Goal: Task Accomplishment & Management: Manage account settings

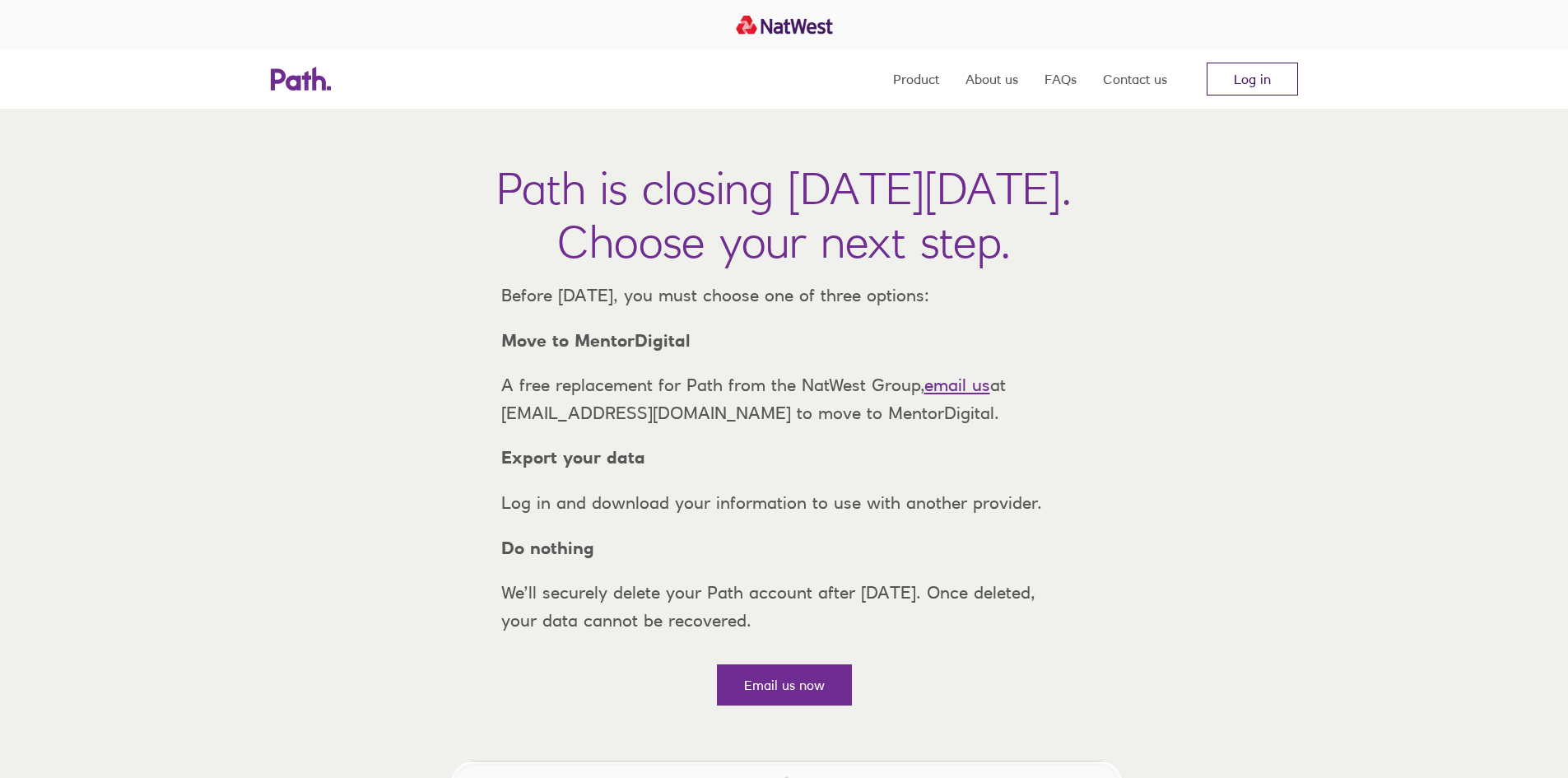
click at [1262, 76] on link "Log in" at bounding box center [1253, 80] width 92 height 33
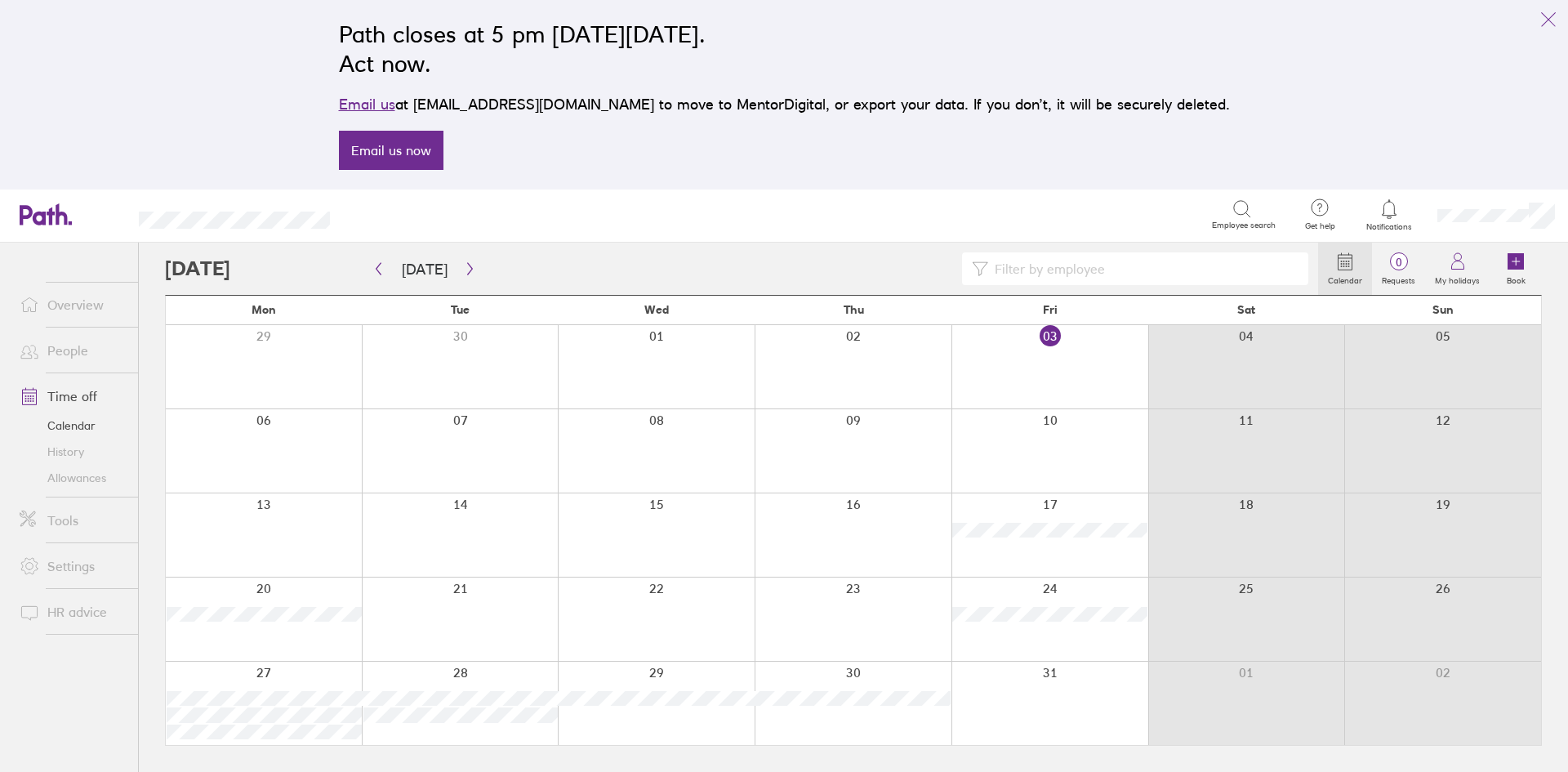
click at [1067, 369] on div at bounding box center [1050, 366] width 196 height 84
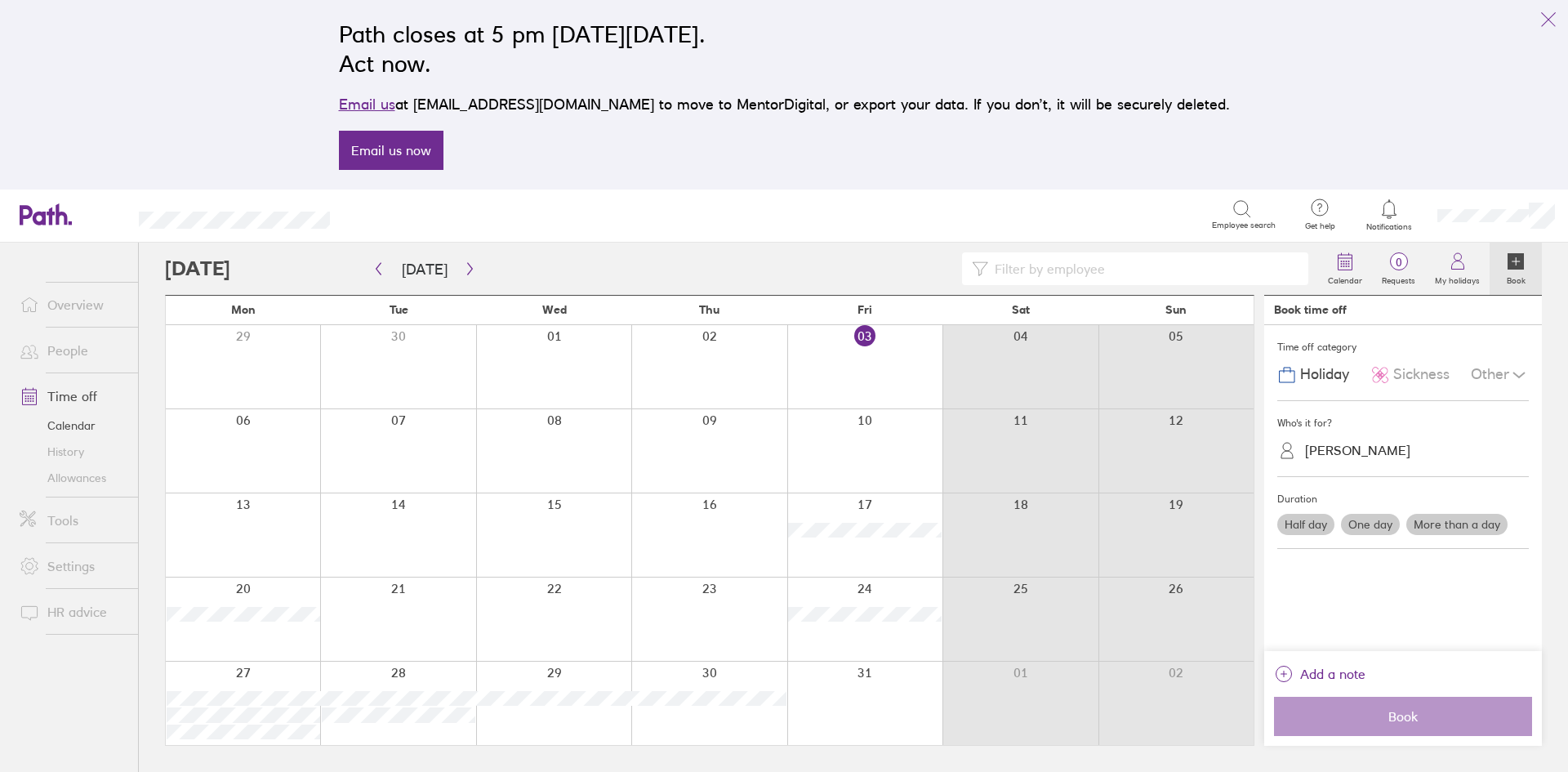
click at [1407, 449] on div "[PERSON_NAME]" at bounding box center [1412, 451] width 232 height 26
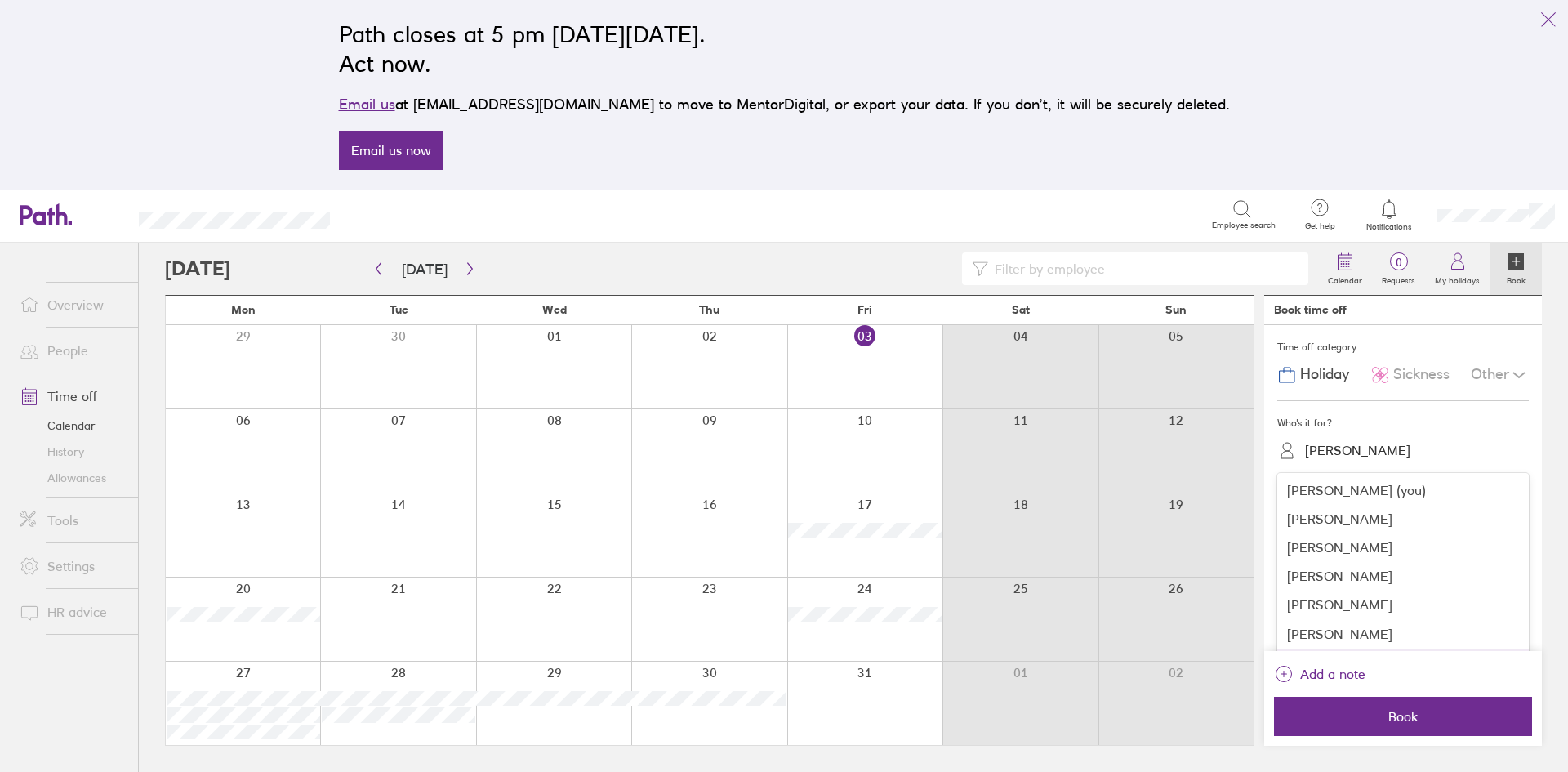
scroll to position [78, 0]
click at [1362, 587] on div "[PERSON_NAME]" at bounding box center [1403, 585] width 251 height 28
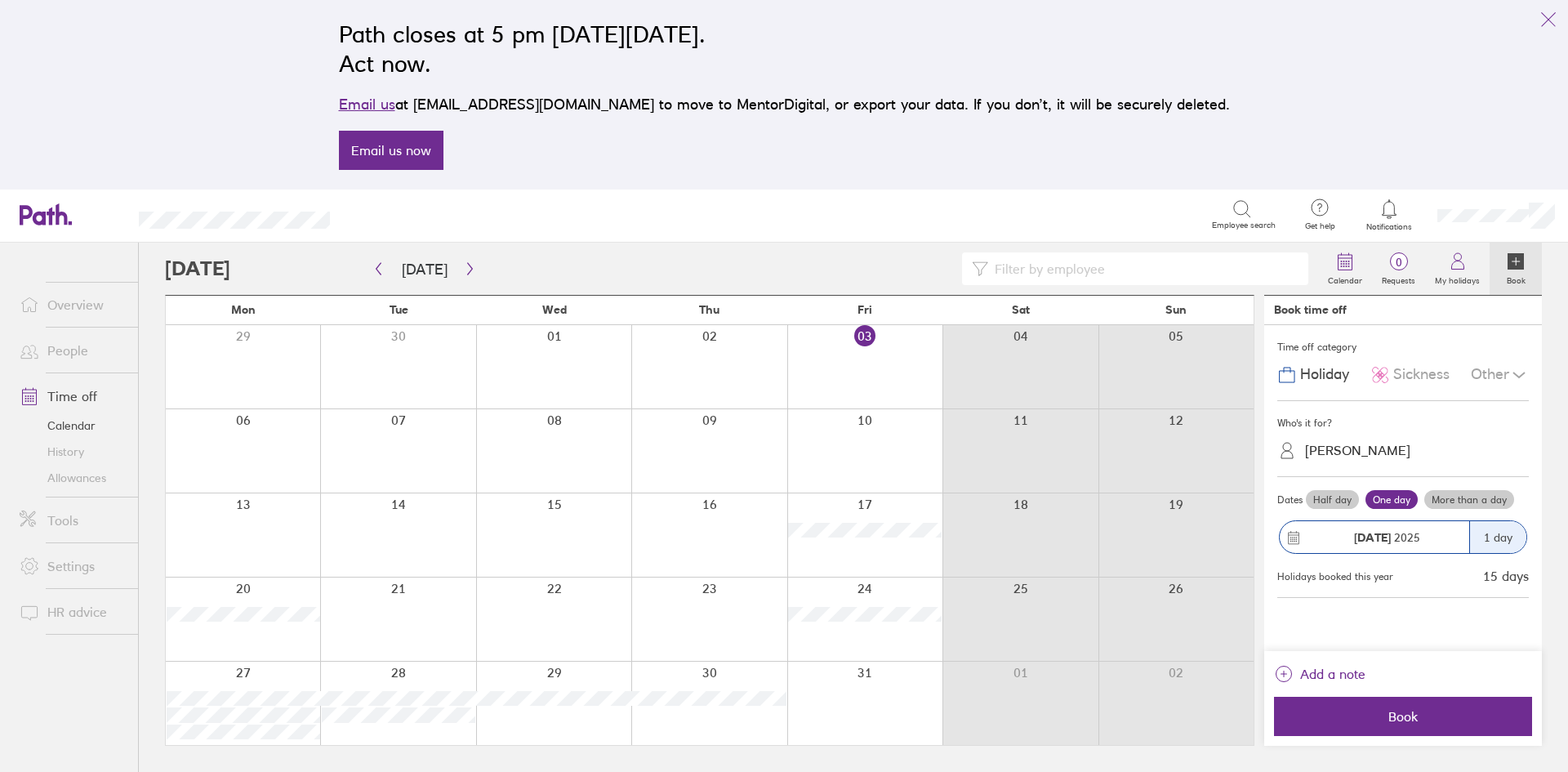
click at [1419, 376] on span "Sickness" at bounding box center [1420, 375] width 56 height 17
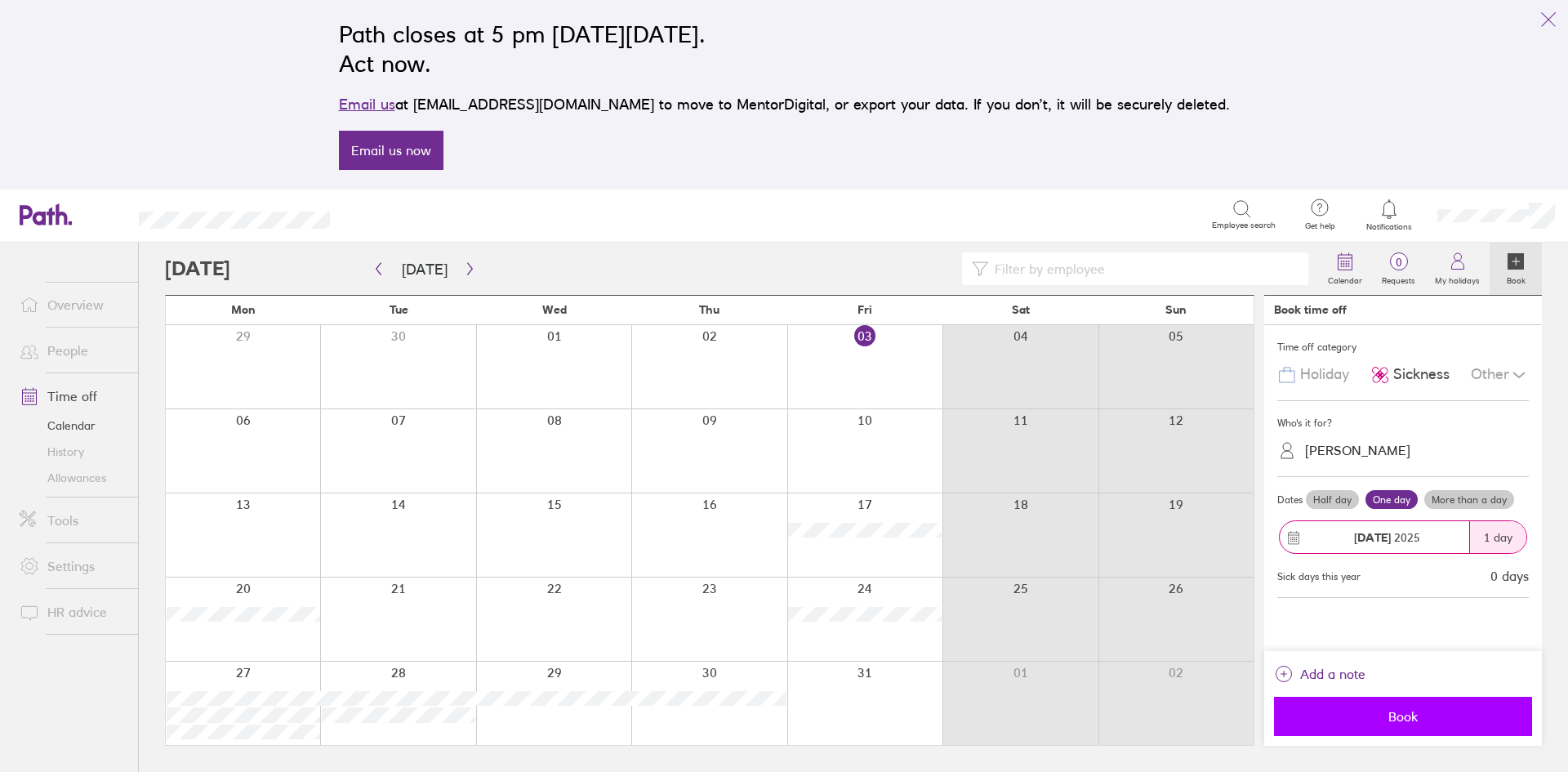
click at [1415, 721] on span "Book" at bounding box center [1403, 716] width 235 height 15
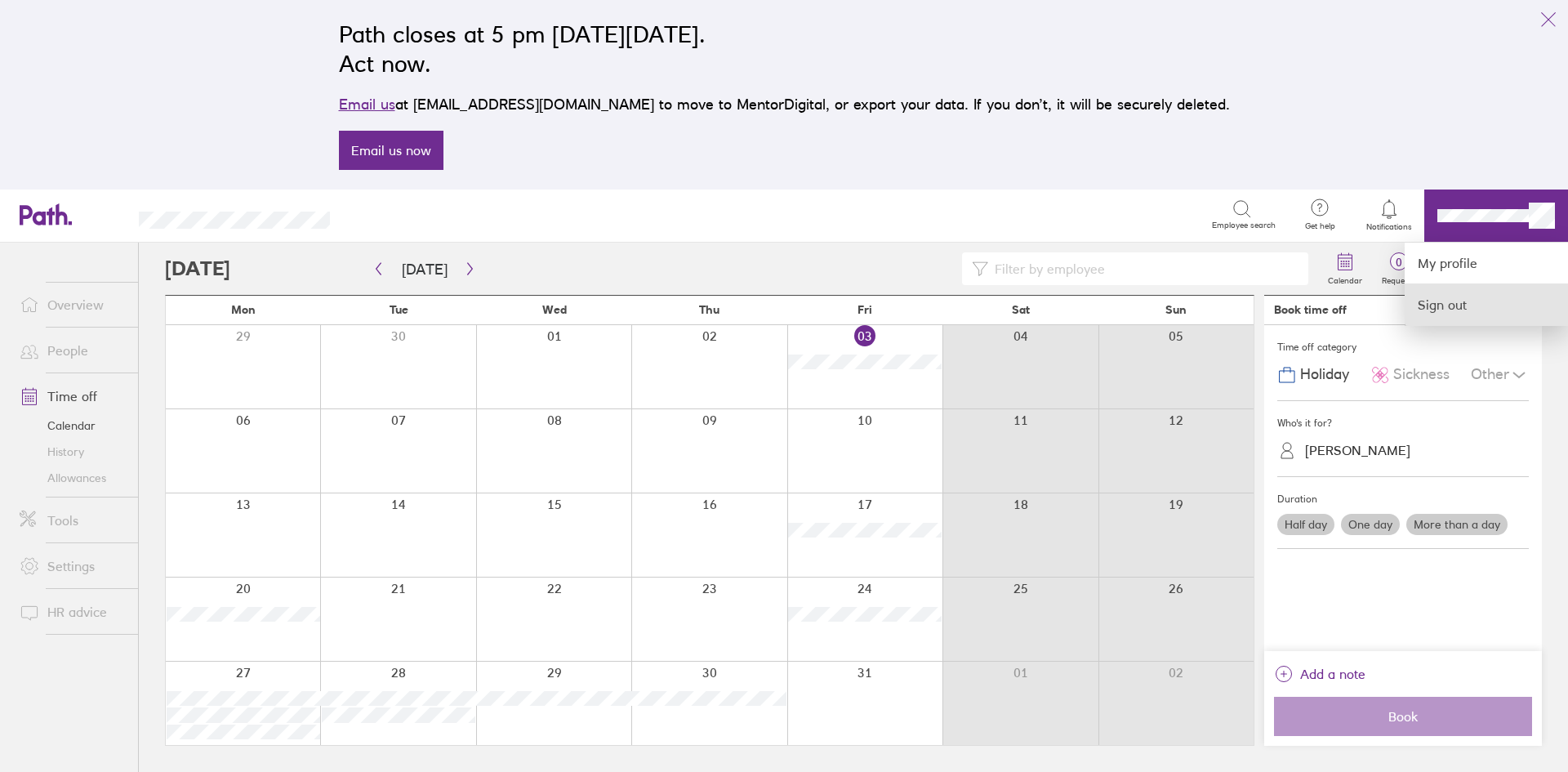
click at [1461, 303] on link "Sign out" at bounding box center [1486, 305] width 163 height 40
